Goal: Task Accomplishment & Management: Manage account settings

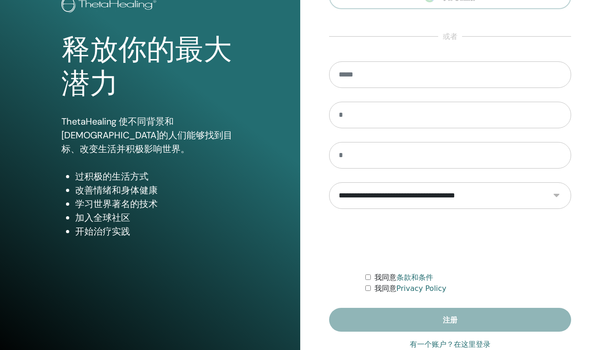
scroll to position [90, 0]
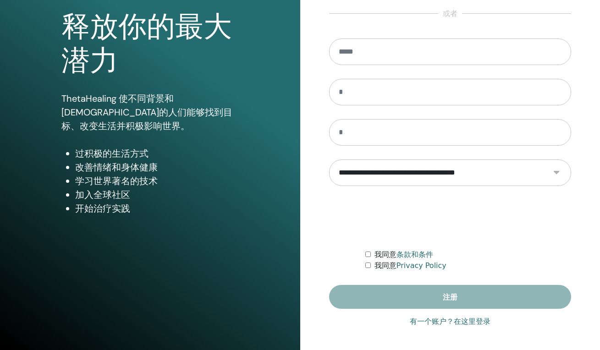
click at [436, 324] on link "有一个账户？在这里登录" at bounding box center [450, 321] width 81 height 11
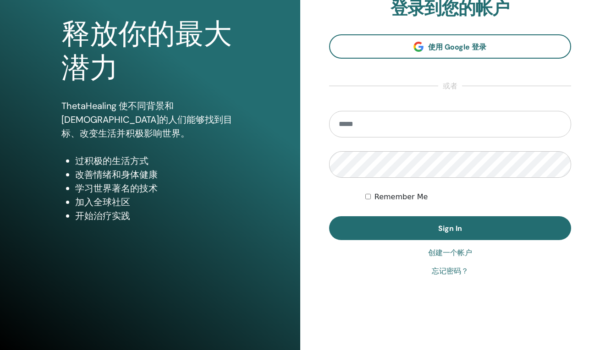
scroll to position [90, 0]
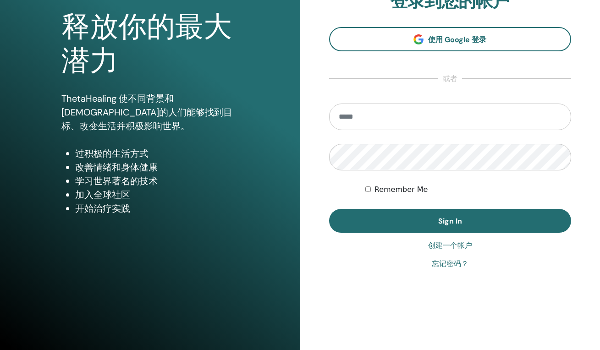
click at [451, 246] on link "创建一个帐户" at bounding box center [450, 245] width 44 height 11
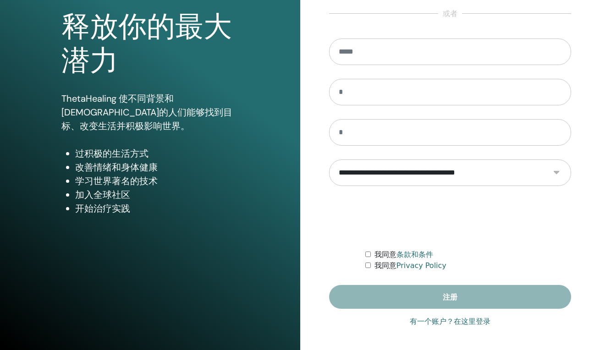
click at [440, 323] on link "有一个账户？在这里登录" at bounding box center [450, 321] width 81 height 11
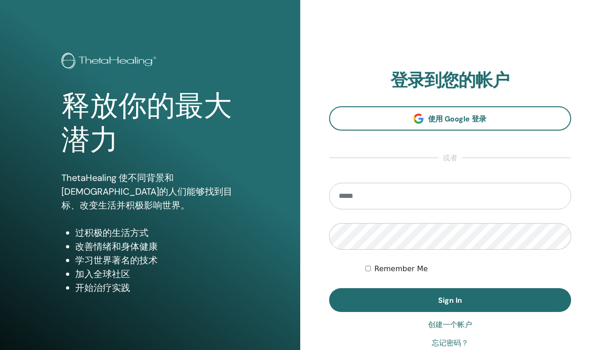
scroll to position [0, 0]
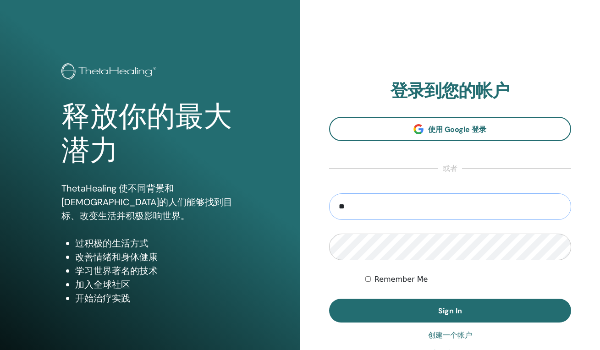
type input "*"
type input "**********"
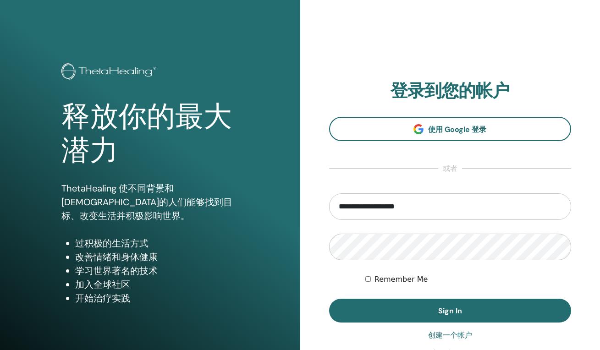
click at [371, 281] on div "Remember Me" at bounding box center [468, 279] width 206 height 11
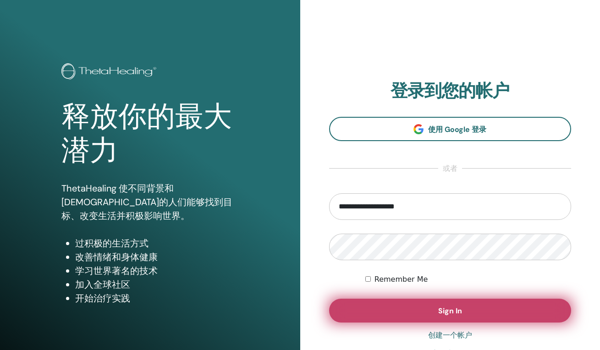
click at [420, 313] on button "Sign In" at bounding box center [450, 311] width 242 height 24
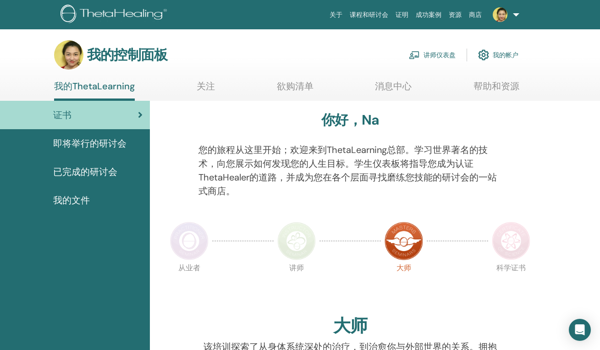
click at [442, 55] on link "讲师仪表盘" at bounding box center [432, 55] width 47 height 20
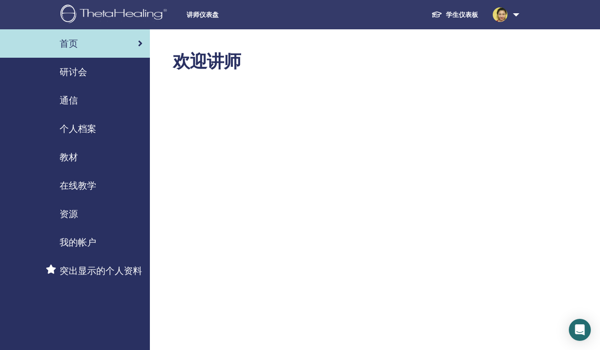
click at [518, 13] on link at bounding box center [504, 14] width 38 height 29
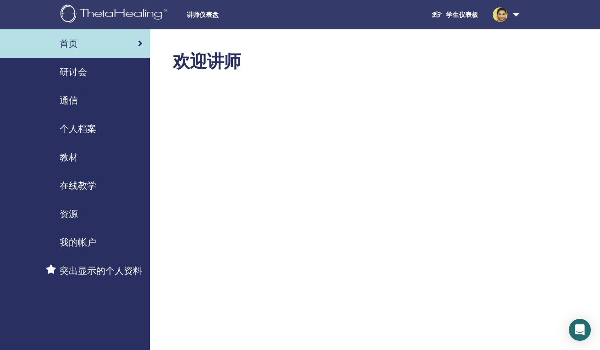
click at [83, 189] on span "在线教学" at bounding box center [78, 186] width 37 height 14
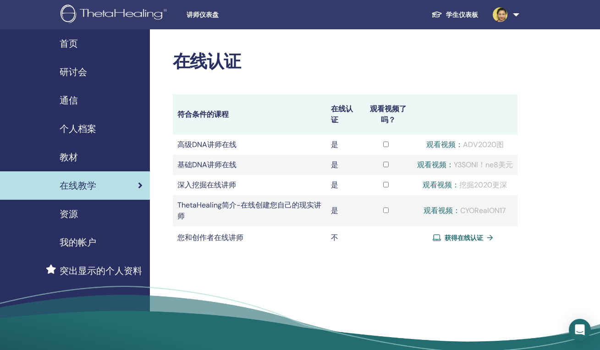
click at [76, 75] on span "研讨会" at bounding box center [74, 72] width 28 height 14
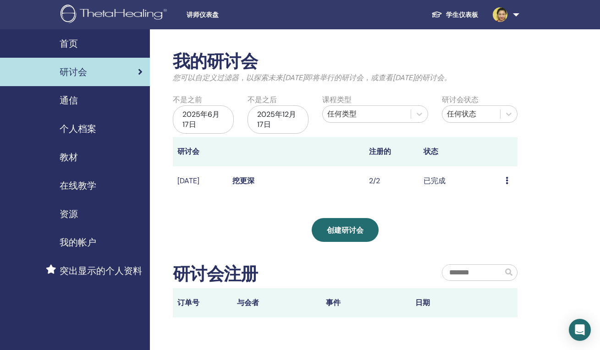
click at [218, 123] on div "2025年6月17日" at bounding box center [203, 119] width 61 height 28
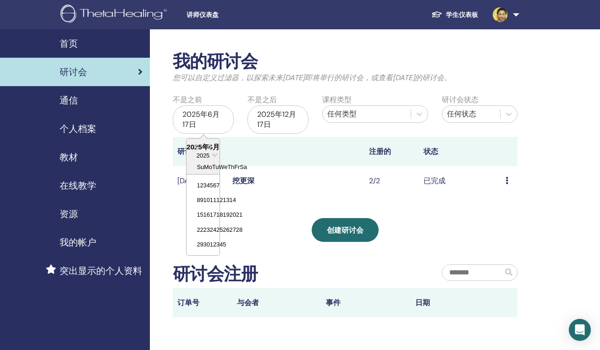
click at [218, 123] on div "2025年6月17日" at bounding box center [203, 119] width 61 height 28
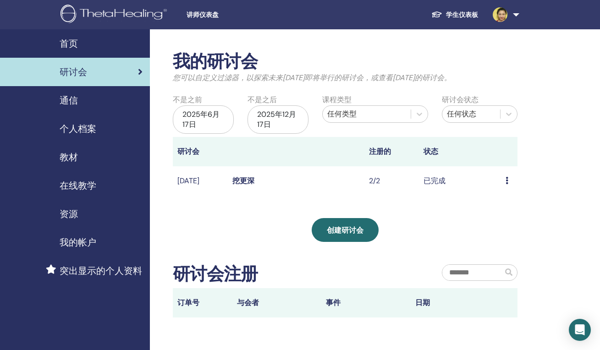
click at [209, 110] on div "2025年6月17日" at bounding box center [203, 119] width 61 height 28
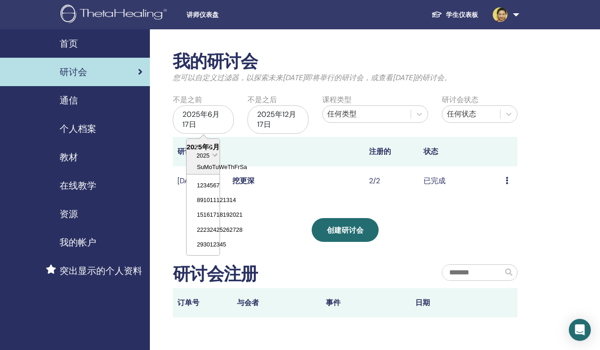
click at [215, 156] on span "选择日期" at bounding box center [215, 154] width 6 height 6
click at [204, 217] on span "✓" at bounding box center [205, 218] width 6 height 9
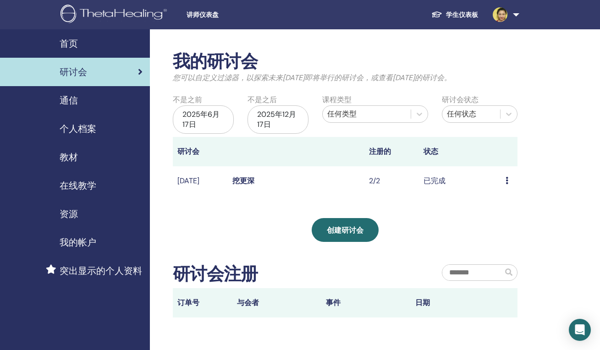
click at [221, 113] on div "2025年6月17日" at bounding box center [203, 119] width 61 height 28
click at [224, 113] on div "2025年6月17日" at bounding box center [203, 119] width 61 height 28
click at [205, 126] on div "2025年6月17日" at bounding box center [203, 119] width 61 height 28
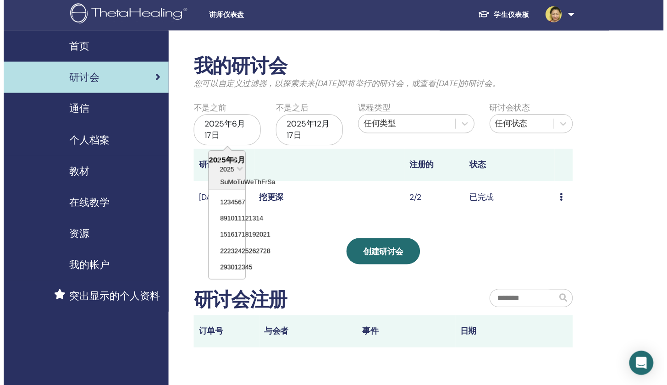
scroll to position [4, 0]
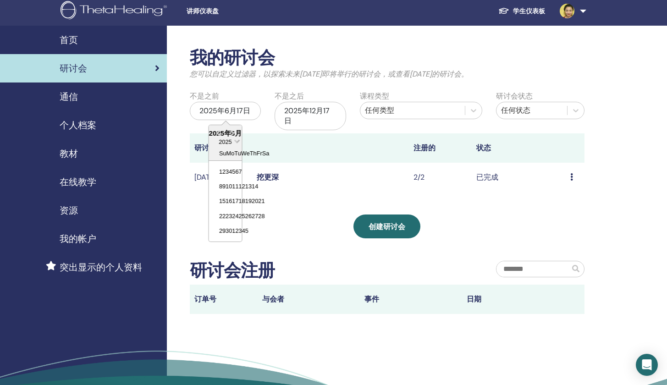
click at [237, 140] on span "选择日期" at bounding box center [237, 141] width 6 height 6
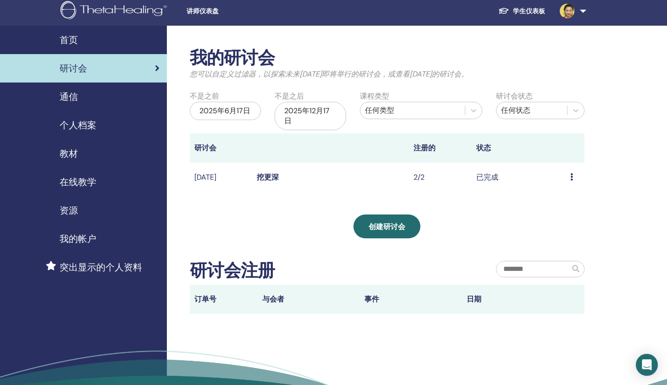
click at [270, 134] on th at bounding box center [330, 147] width 157 height 29
click at [257, 108] on div "2025年6月17日" at bounding box center [226, 111] width 72 height 18
click at [346, 114] on div "2025年12月17日" at bounding box center [311, 116] width 72 height 28
click at [344, 114] on div "2025年12月17日" at bounding box center [311, 116] width 72 height 28
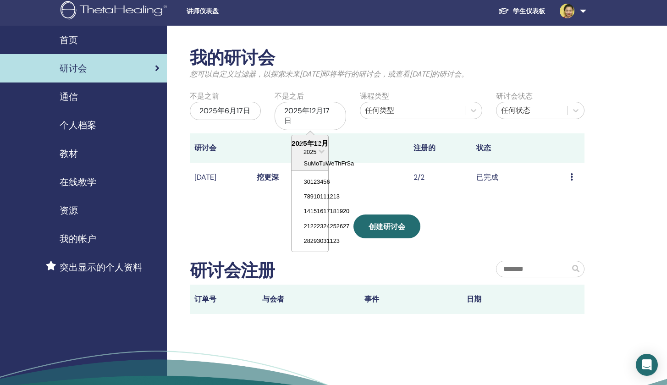
click at [581, 8] on link at bounding box center [571, 10] width 38 height 29
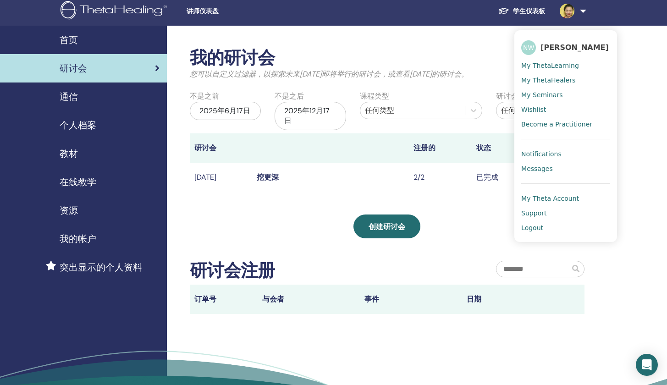
scroll to position [0, 0]
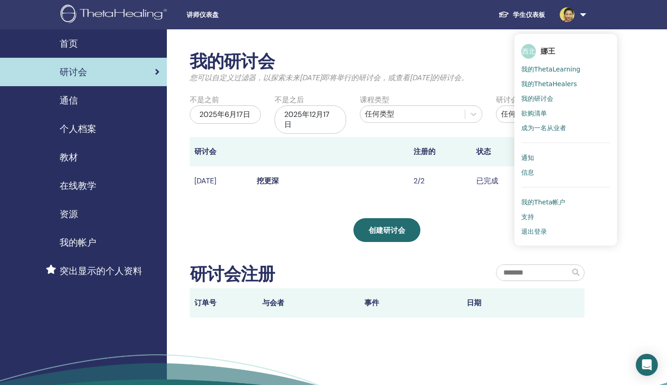
click at [483, 78] on p "您可以自定义过滤器，以探索未来3个月之后即将举行的研讨会，或查看3个月前的研讨会。" at bounding box center [387, 77] width 395 height 11
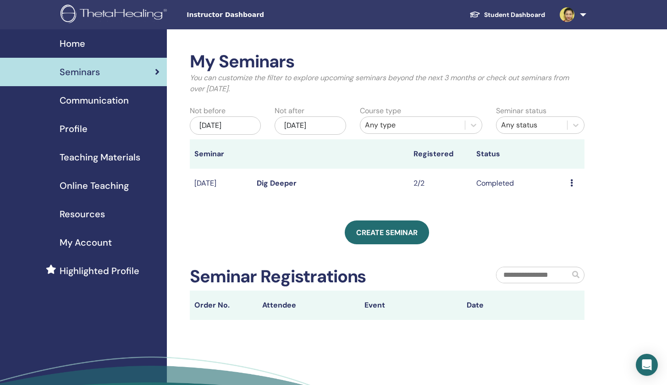
click at [249, 126] on div "[DATE]" at bounding box center [226, 125] width 72 height 18
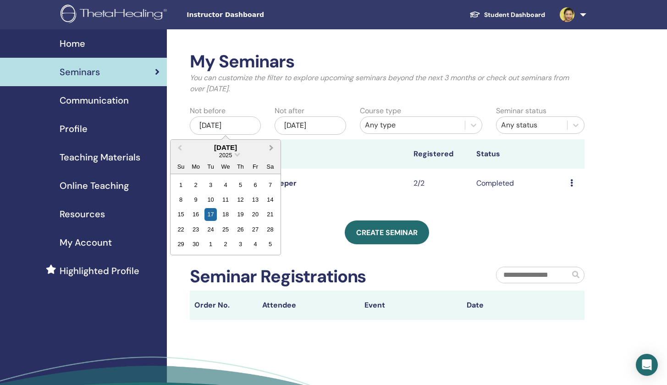
click at [271, 147] on span "Next Month" at bounding box center [271, 148] width 0 height 10
click at [177, 148] on button "Previous Month" at bounding box center [178, 148] width 15 height 15
click at [266, 147] on button "Next Month" at bounding box center [272, 148] width 15 height 15
click at [271, 147] on span "Next Month" at bounding box center [271, 148] width 0 height 10
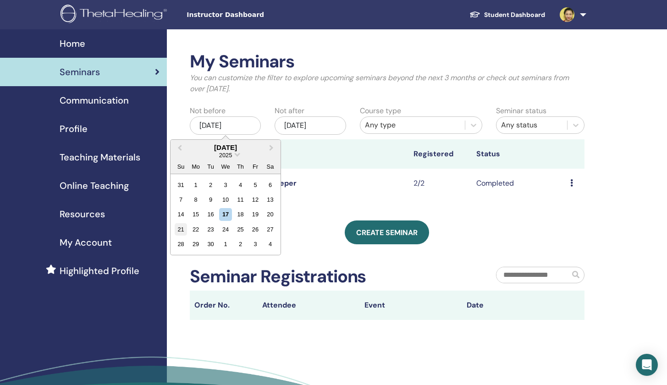
click at [178, 231] on div "21" at bounding box center [181, 229] width 12 height 12
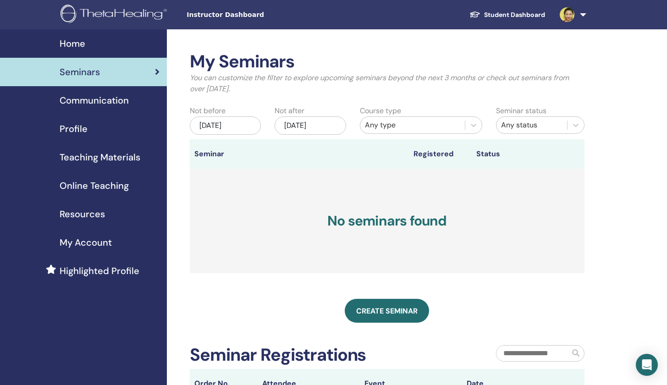
click at [332, 125] on div "Dec/17, 2025" at bounding box center [311, 125] width 72 height 18
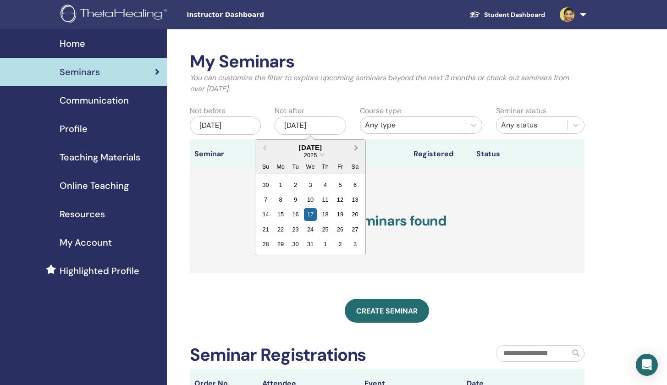
click at [356, 147] on span "Next Month" at bounding box center [356, 148] width 0 height 10
click at [264, 150] on button "Previous Month" at bounding box center [263, 148] width 15 height 15
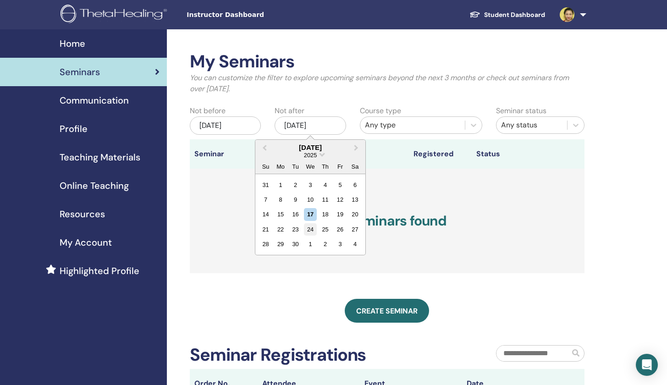
click at [310, 231] on div "24" at bounding box center [310, 229] width 12 height 12
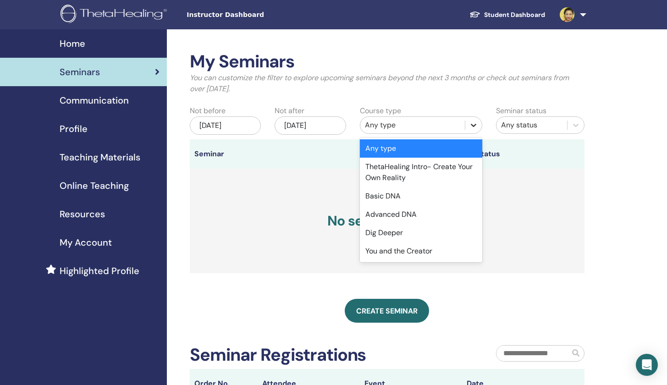
click at [473, 126] on icon at bounding box center [474, 125] width 6 height 3
click at [414, 196] on div "Basic DNA" at bounding box center [421, 196] width 122 height 18
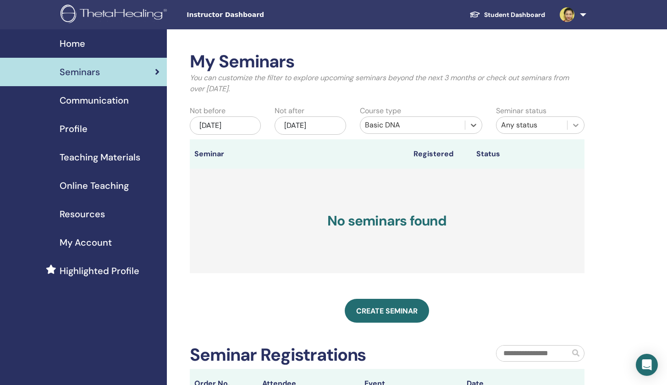
click at [575, 124] on icon at bounding box center [575, 125] width 9 height 9
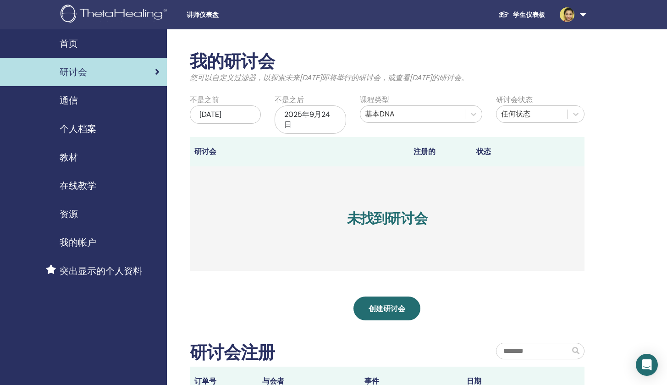
click at [288, 54] on h2 "我的研讨会" at bounding box center [387, 61] width 395 height 21
click at [65, 98] on span "通信" at bounding box center [69, 101] width 18 height 14
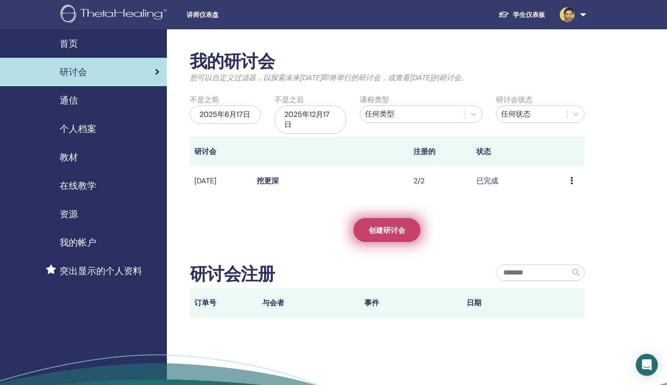
click at [402, 226] on span "创建研讨会" at bounding box center [387, 231] width 37 height 10
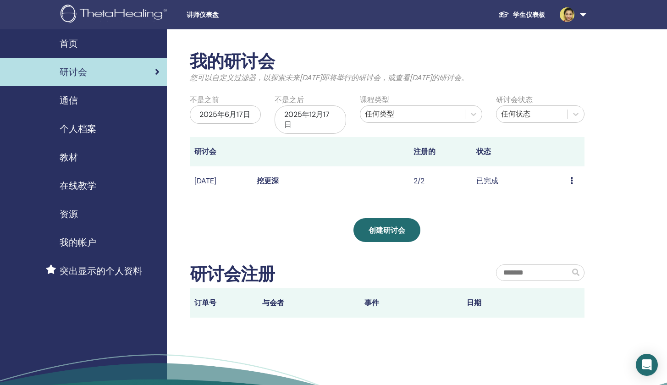
click at [79, 182] on span "在线教学" at bounding box center [78, 186] width 37 height 14
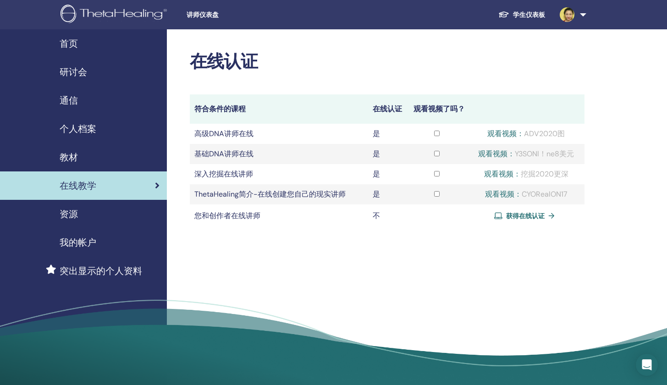
click at [523, 193] on div "观看视频： CYORealON17" at bounding box center [526, 194] width 108 height 11
drag, startPoint x: 523, startPoint y: 193, endPoint x: 568, endPoint y: 193, distance: 44.9
click at [568, 193] on div "观看视频： CYORealON17" at bounding box center [526, 194] width 108 height 11
copy div "观看视频： CYORealON17"
click at [194, 198] on td "ThetaHealing简介-在线创建您自己的现实讲师" at bounding box center [279, 194] width 178 height 20
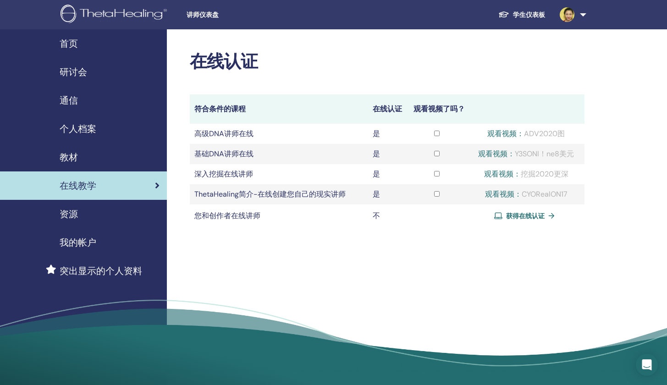
click at [247, 194] on td "ThetaHealing简介-在线创建您自己的现实讲师" at bounding box center [279, 194] width 178 height 20
click at [328, 195] on td "ThetaHealing简介-在线创建您自己的现实讲师" at bounding box center [279, 194] width 178 height 20
click at [337, 190] on td "ThetaHealing简介-在线创建您自己的现实讲师" at bounding box center [279, 194] width 178 height 20
click at [70, 74] on span "研讨会" at bounding box center [74, 72] width 28 height 14
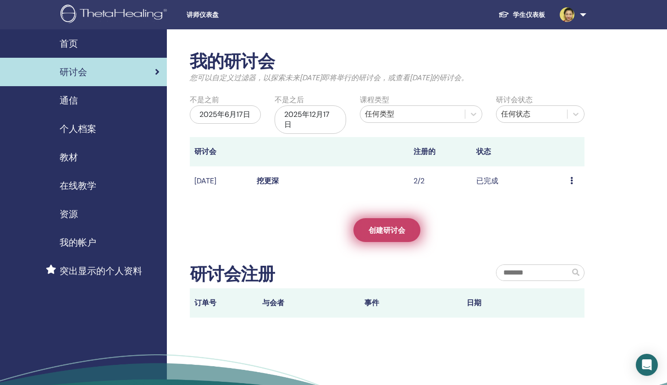
click at [385, 232] on link "创建研讨会" at bounding box center [386, 230] width 67 height 24
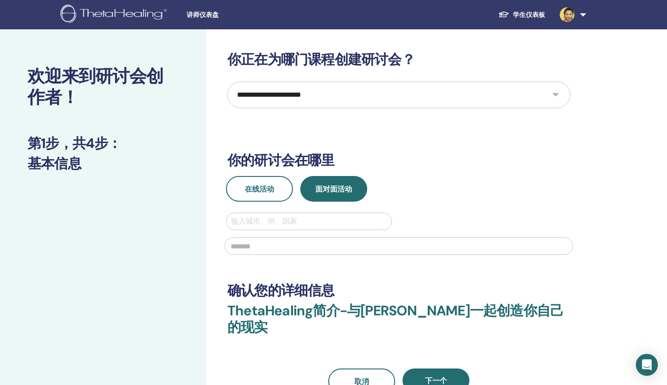
select select "*"
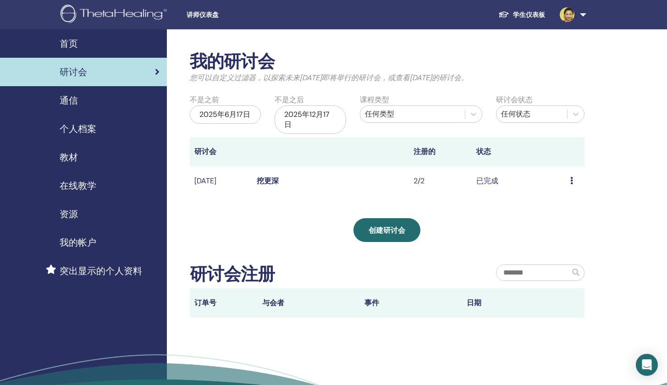
click at [80, 184] on span "在线教学" at bounding box center [78, 186] width 37 height 14
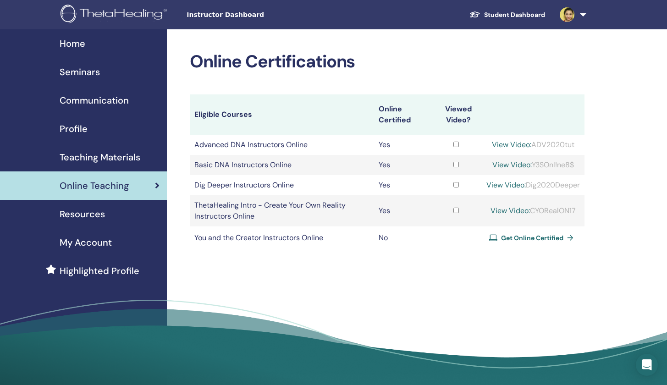
click at [524, 184] on div "View Video: Dig2020Deeper" at bounding box center [533, 185] width 94 height 11
click at [531, 186] on div "View Video: Dig2020Deeper" at bounding box center [533, 185] width 94 height 11
drag, startPoint x: 525, startPoint y: 184, endPoint x: 576, endPoint y: 191, distance: 50.8
click at [576, 192] on td "View Video: Dig2020Deeper" at bounding box center [533, 185] width 103 height 20
copy div "Dig2020Deeper"
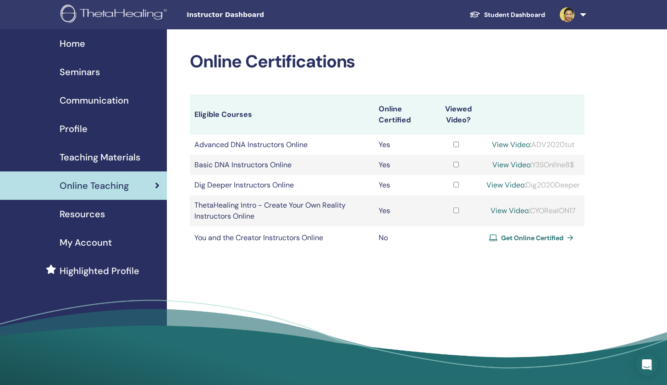
click at [284, 184] on td "Dig Deeper Instructors Online" at bounding box center [282, 185] width 184 height 20
click at [279, 183] on td "Dig Deeper Instructors Online" at bounding box center [282, 185] width 184 height 20
click at [499, 185] on link "View Video:" at bounding box center [505, 185] width 39 height 10
